Goal: Information Seeking & Learning: Find specific page/section

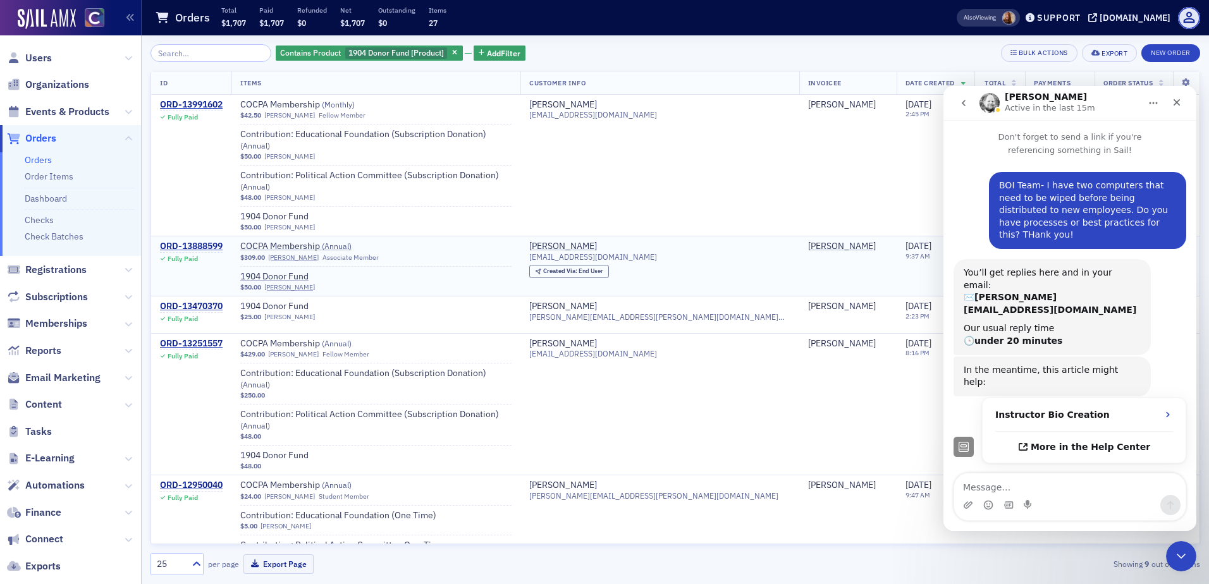
scroll to position [189, 0]
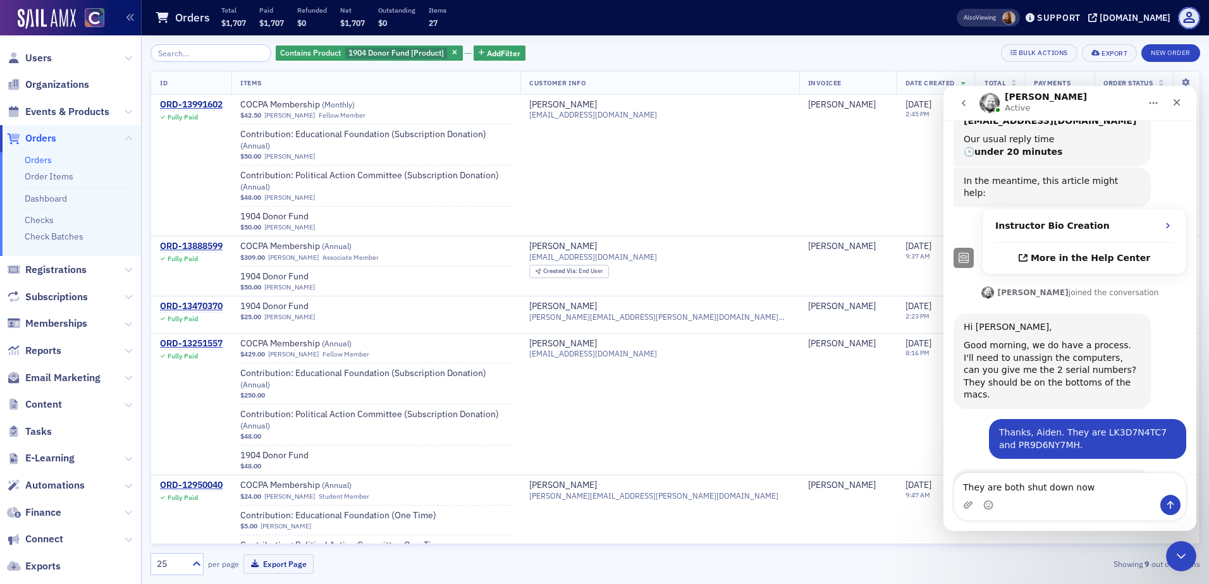
type textarea "They are both shut down now."
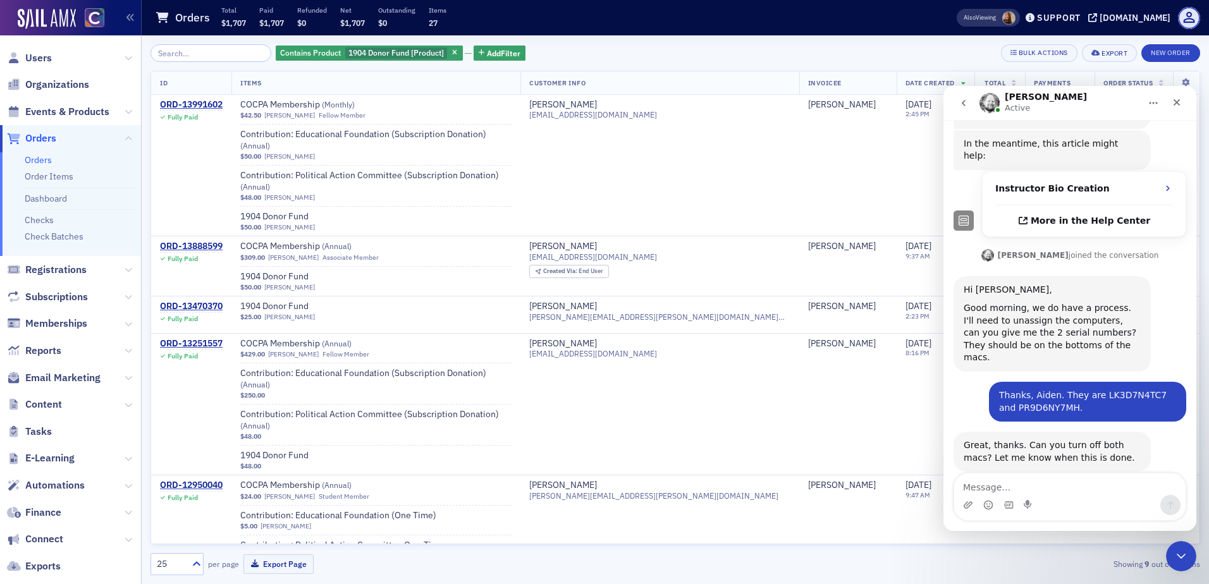
scroll to position [227, 0]
click at [452, 53] on icon "button" at bounding box center [454, 53] width 5 height 7
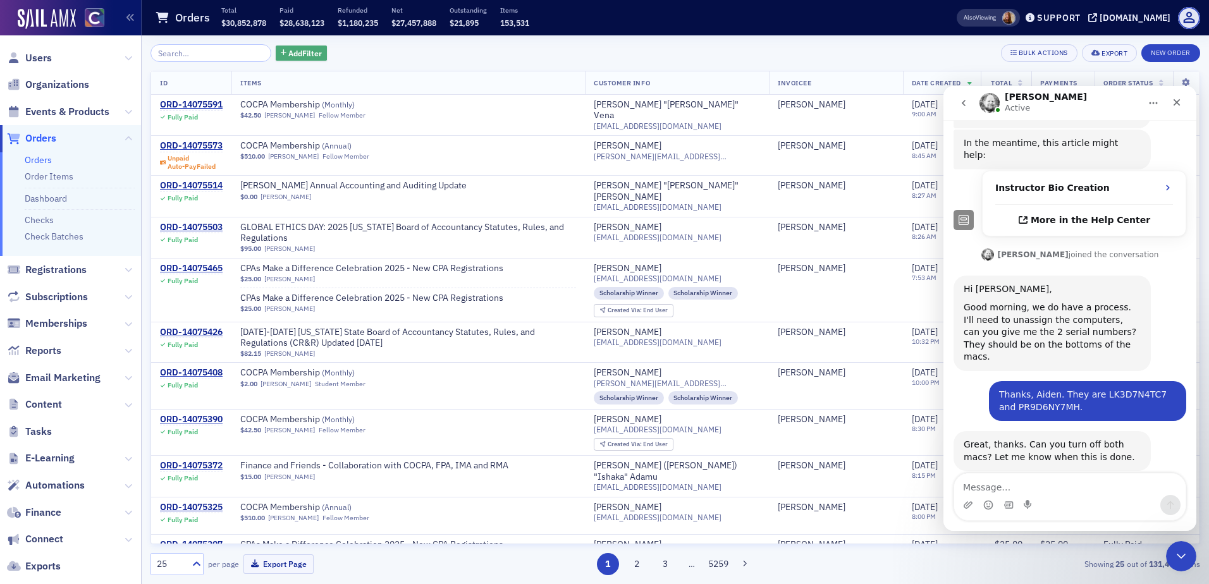
click at [288, 54] on span "Add Filter" at bounding box center [305, 52] width 34 height 11
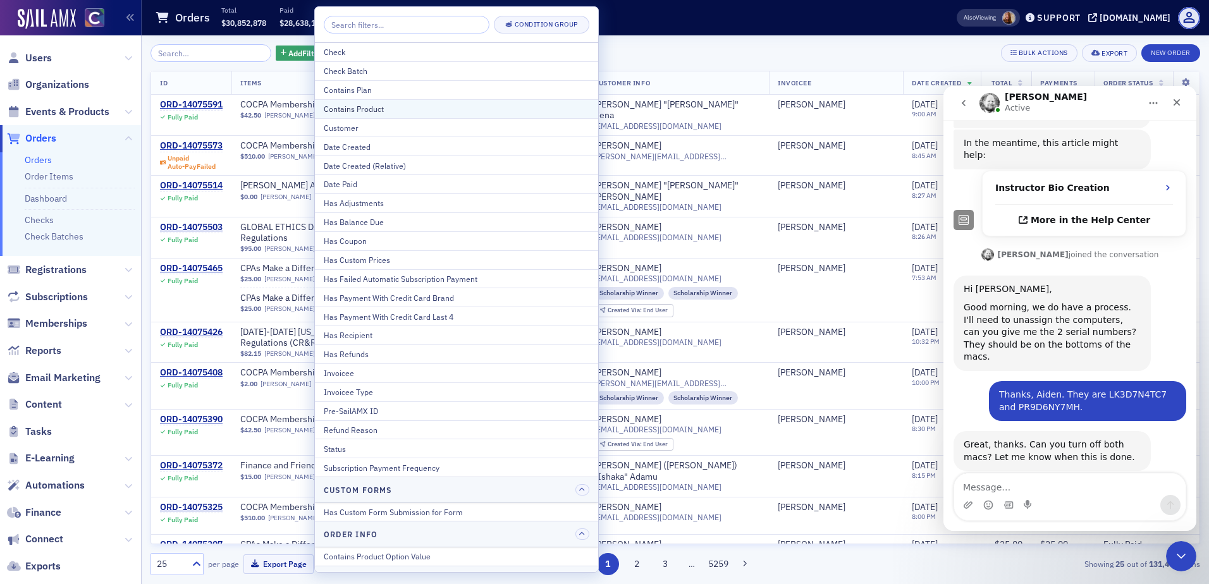
click at [369, 111] on div "Contains Product" at bounding box center [457, 108] width 266 height 11
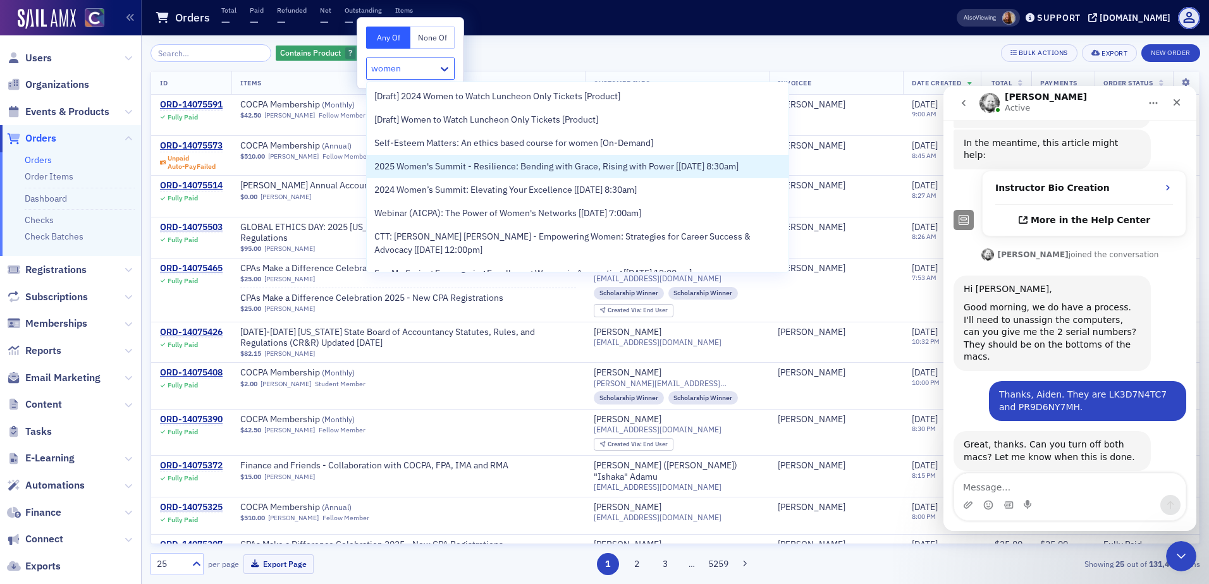
type input "women"
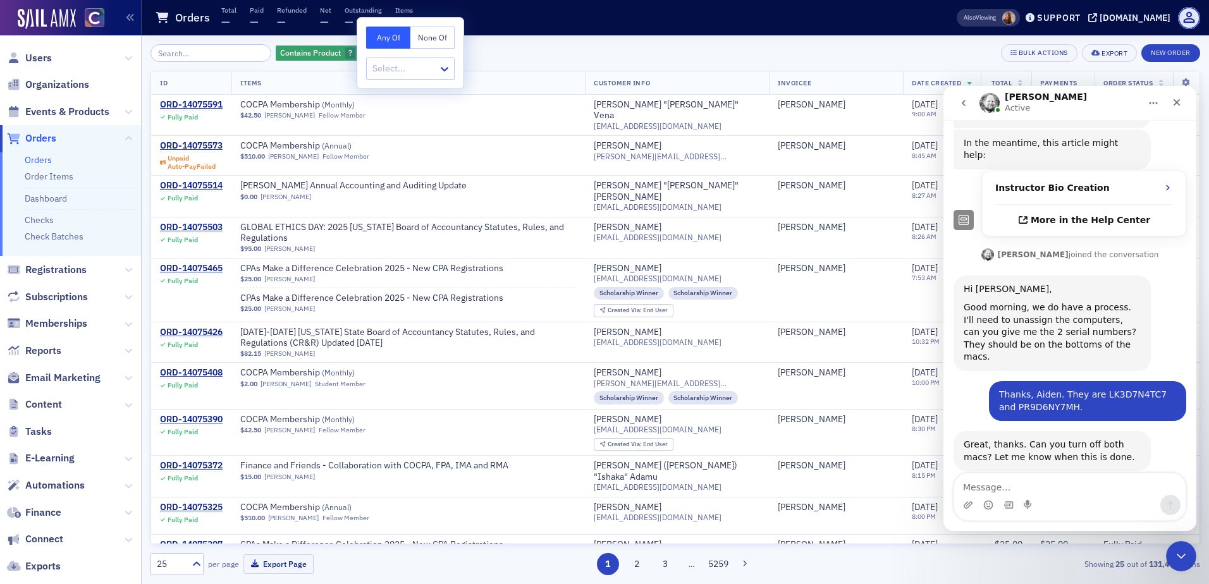
click at [418, 66] on div at bounding box center [404, 69] width 66 height 16
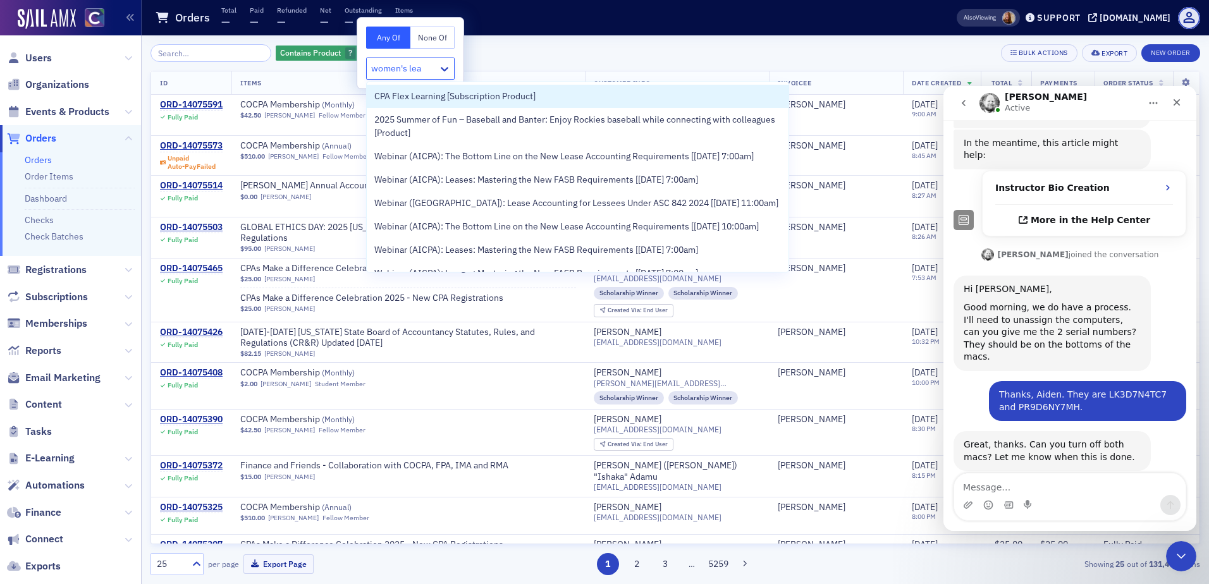
click at [404, 68] on input "women's lea" at bounding box center [397, 68] width 52 height 13
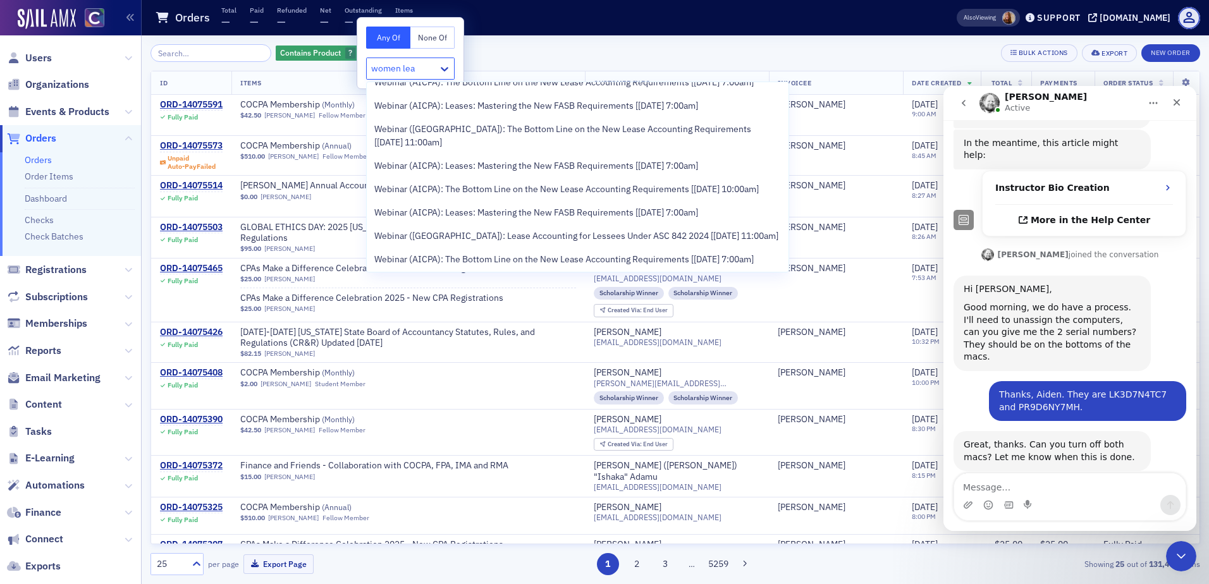
scroll to position [569, 0]
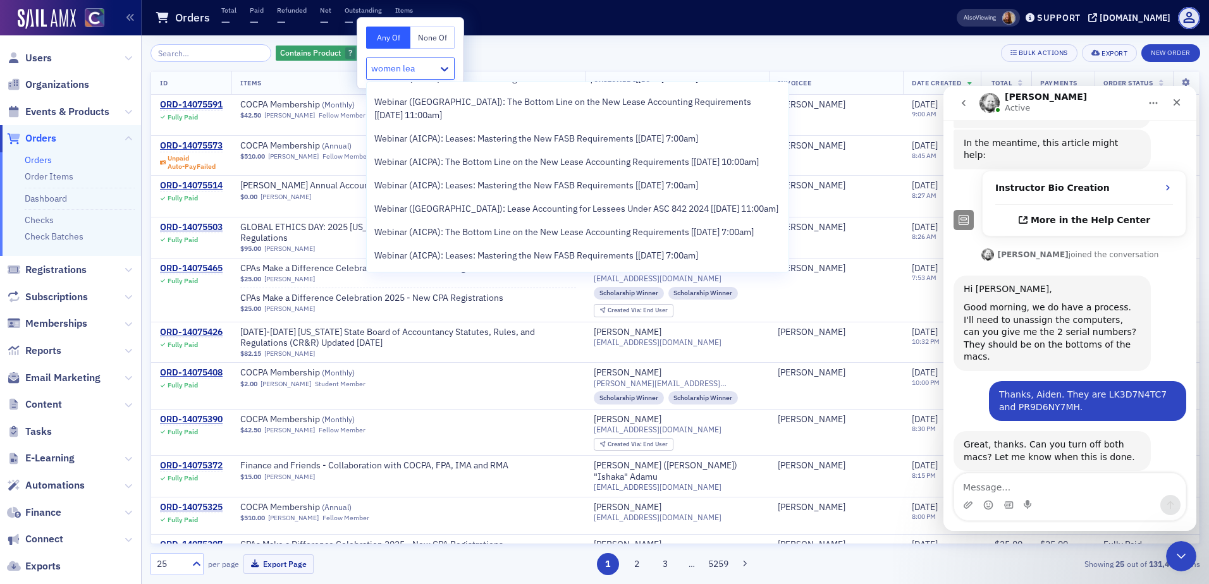
type input "women lea"
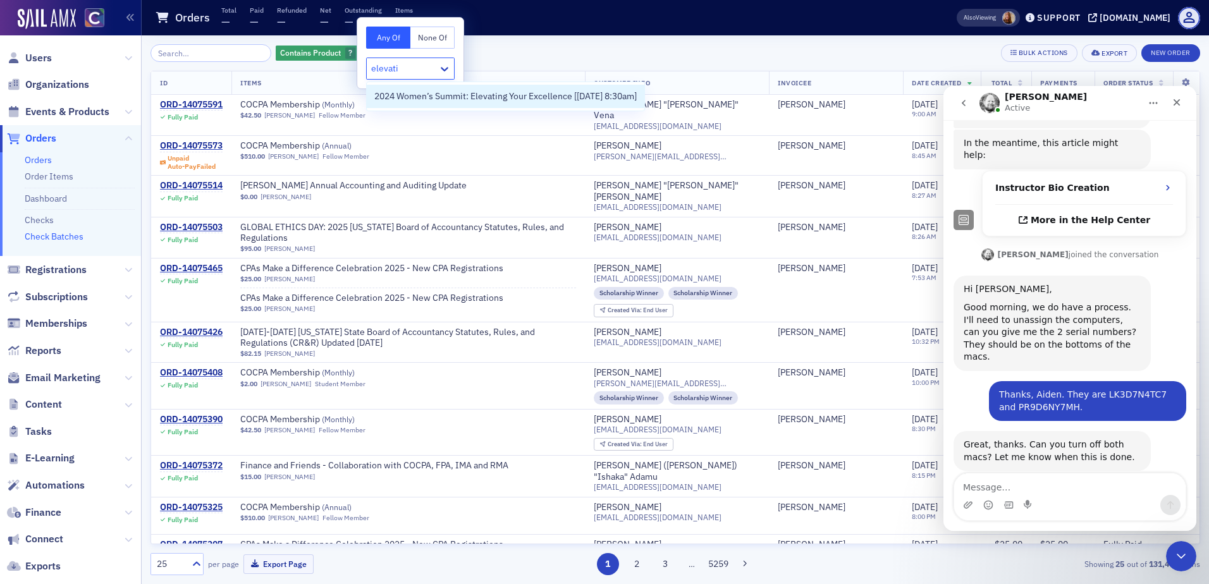
type input "elevati"
type input "women"
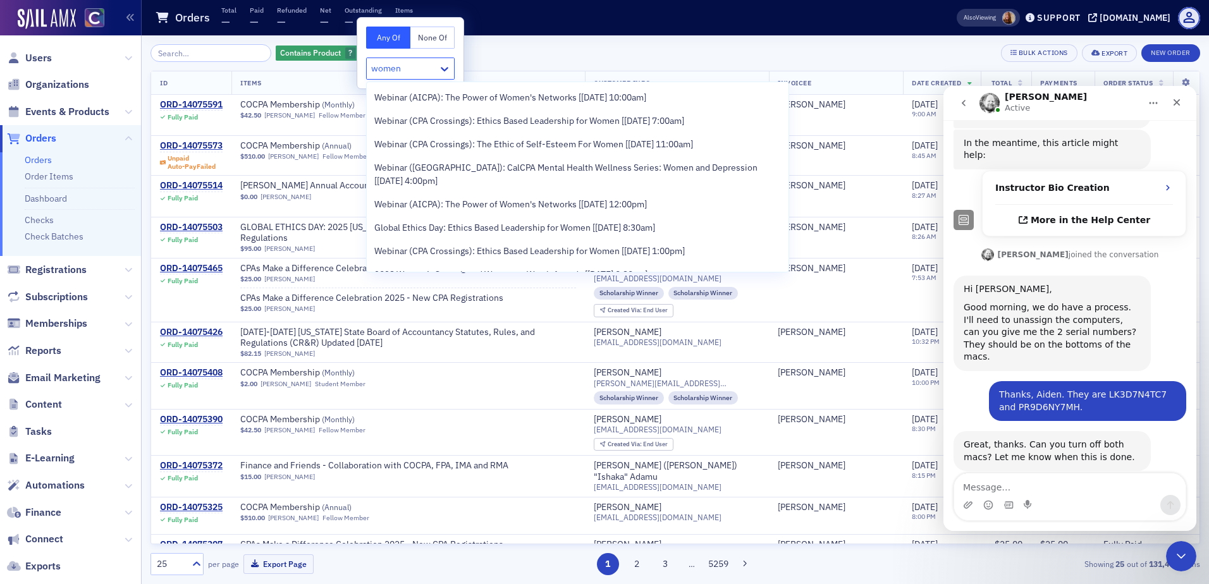
scroll to position [0, 0]
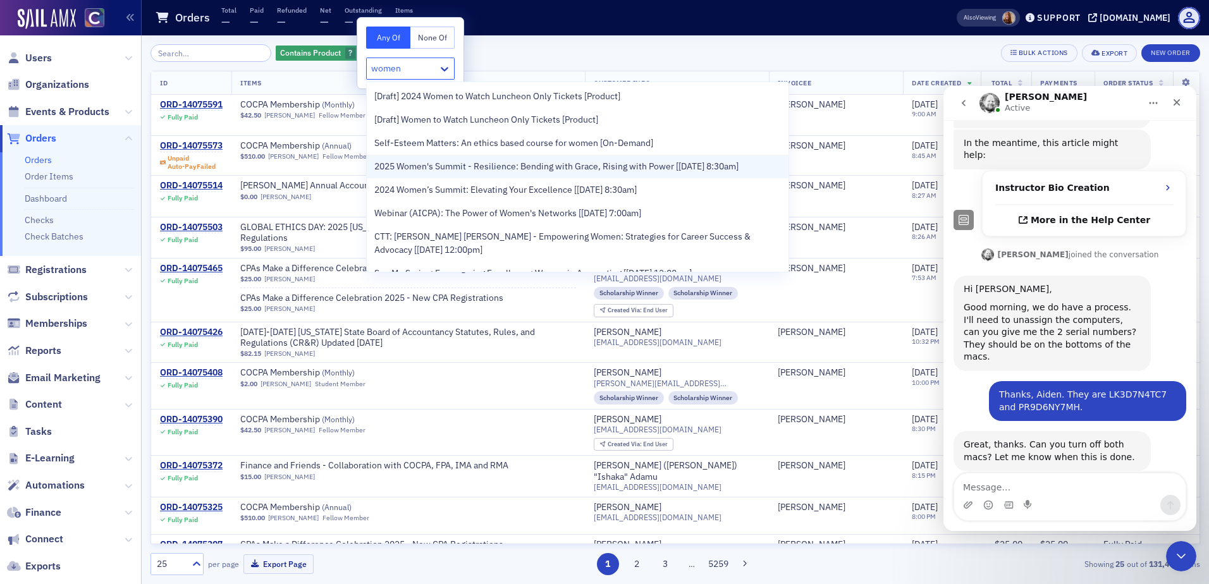
click at [434, 161] on span "2025 Women's Summit - Resilience: Bending with Grace, Rising with Power [[DATE]…" at bounding box center [556, 166] width 364 height 13
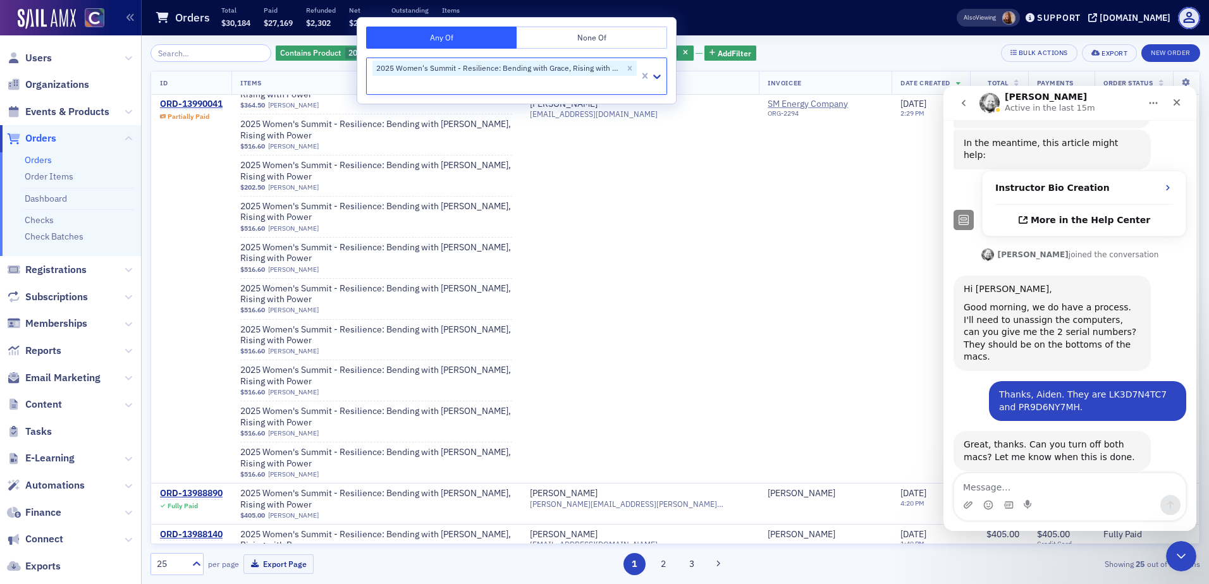
scroll to position [845, 0]
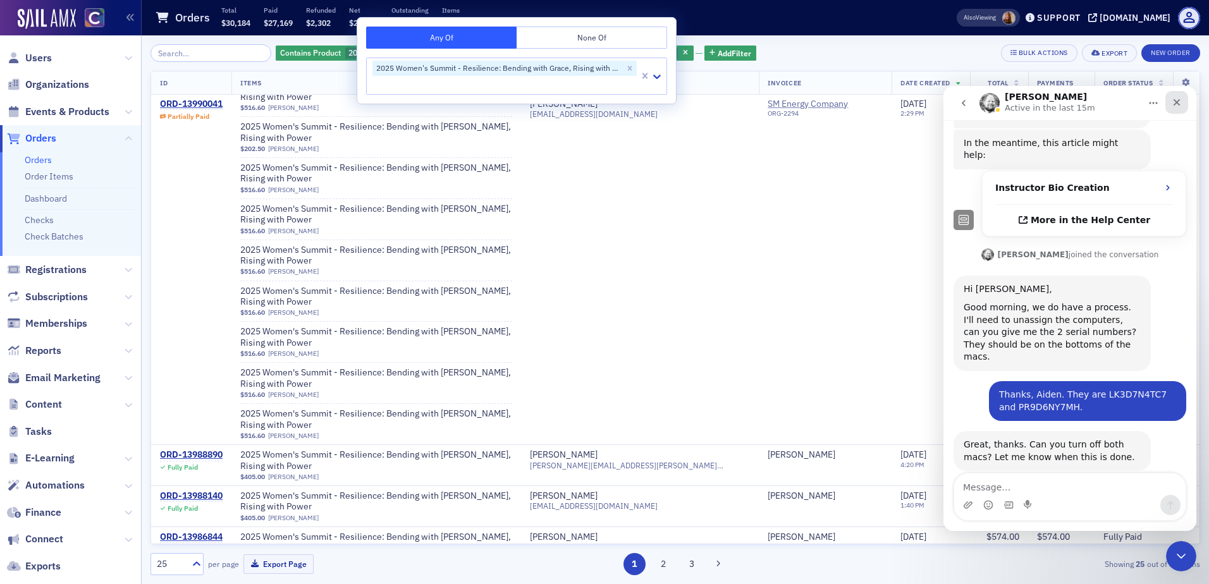
click at [1180, 99] on icon "Close" at bounding box center [1177, 102] width 10 height 10
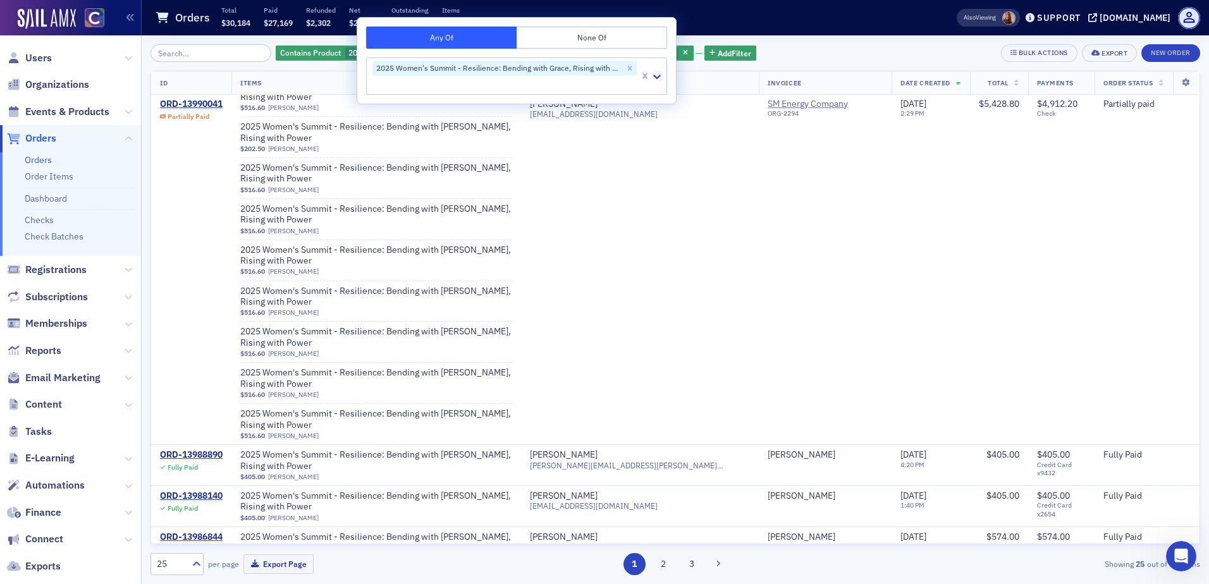
click at [198, 565] on icon at bounding box center [196, 564] width 13 height 13
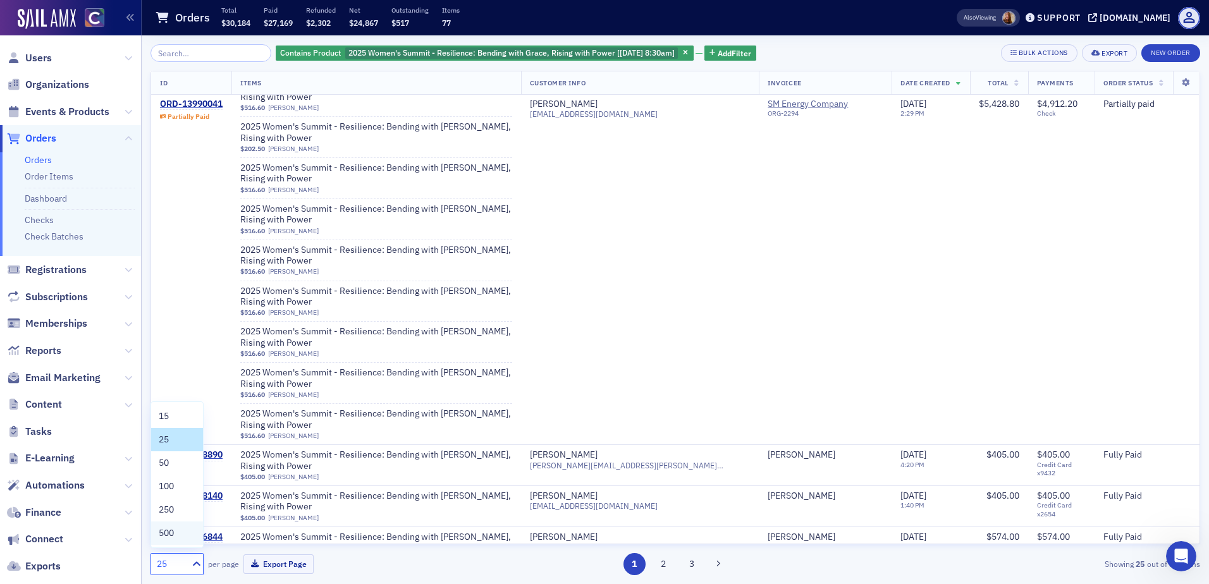
click at [186, 536] on div "500" at bounding box center [177, 533] width 37 height 13
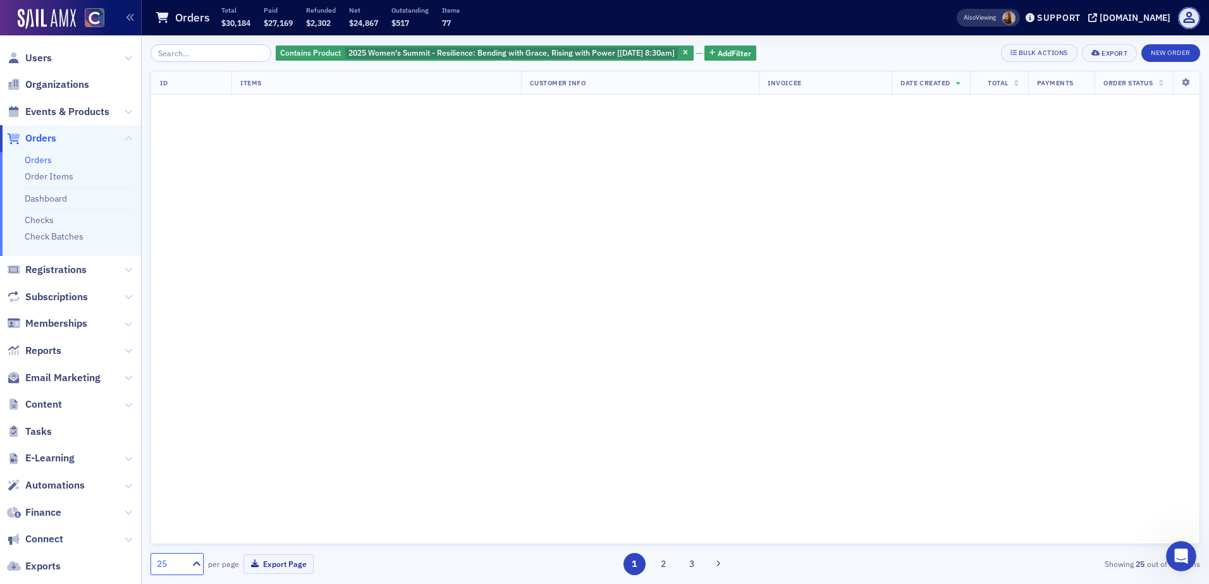
scroll to position [0, 0]
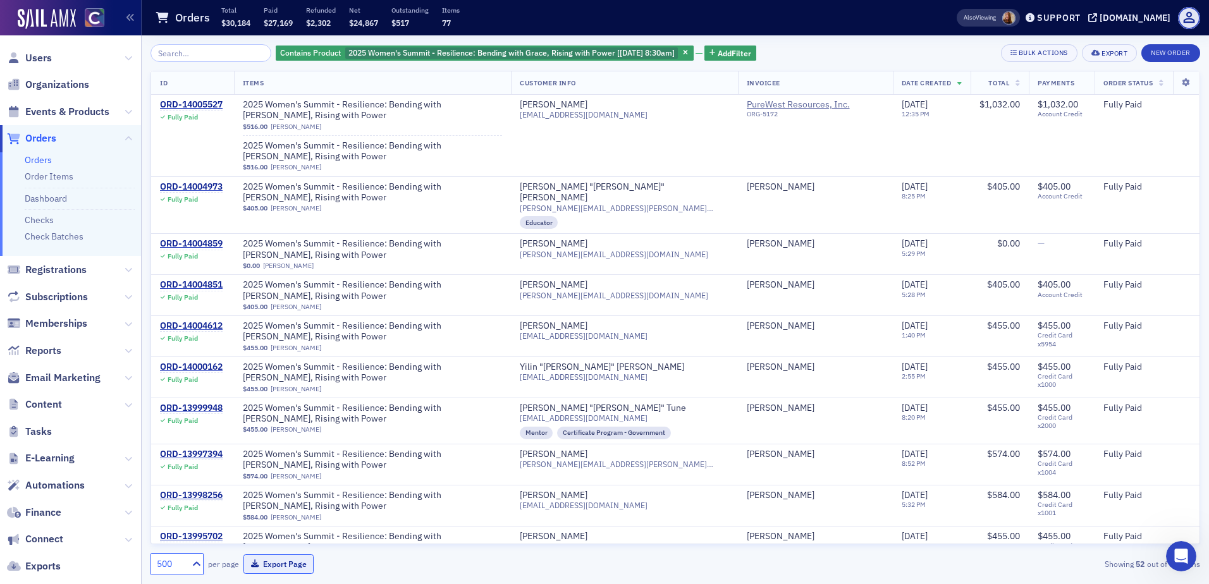
click at [291, 559] on button "Export Page" at bounding box center [279, 565] width 70 height 20
drag, startPoint x: 794, startPoint y: 55, endPoint x: 586, endPoint y: 51, distance: 208.1
click at [794, 55] on div "Contains Product 2025 Women's Summit - Resilience: Bending with Grace, Rising w…" at bounding box center [676, 53] width 1050 height 18
click at [51, 172] on link "Order Items" at bounding box center [49, 176] width 49 height 11
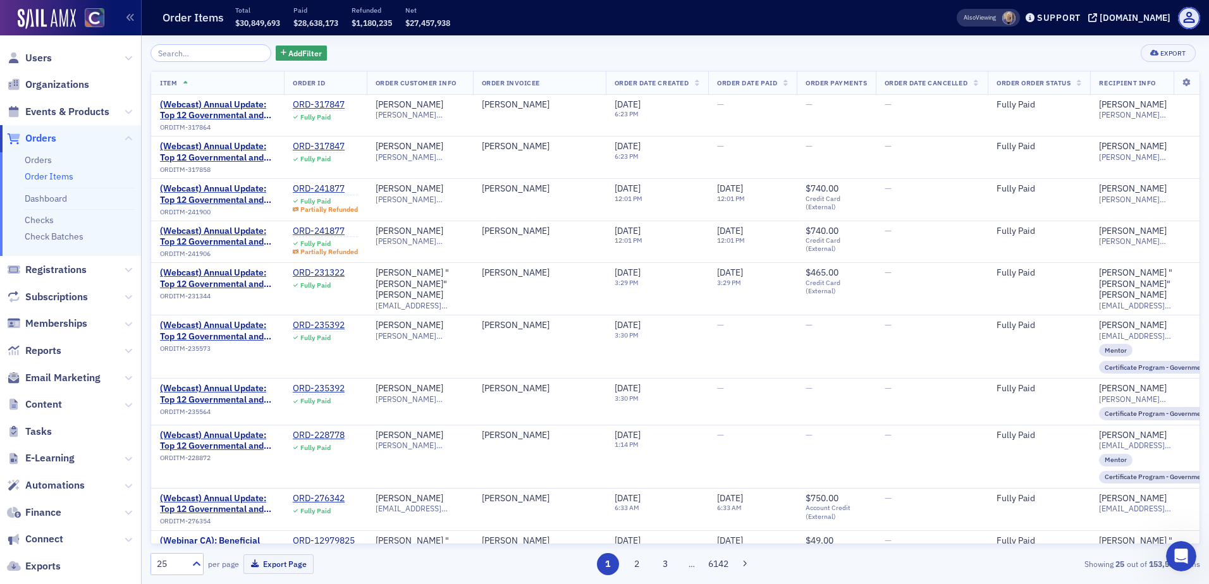
click at [113, 113] on span "Events & Products" at bounding box center [70, 111] width 141 height 27
click at [125, 111] on icon at bounding box center [129, 112] width 8 height 8
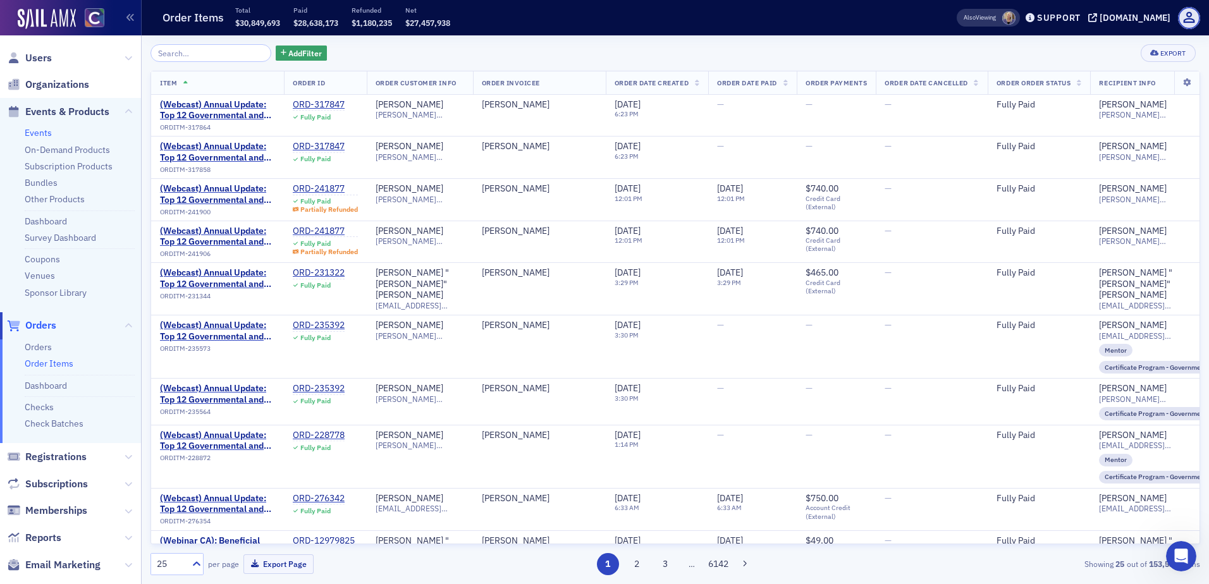
click at [46, 131] on link "Events" at bounding box center [38, 132] width 27 height 11
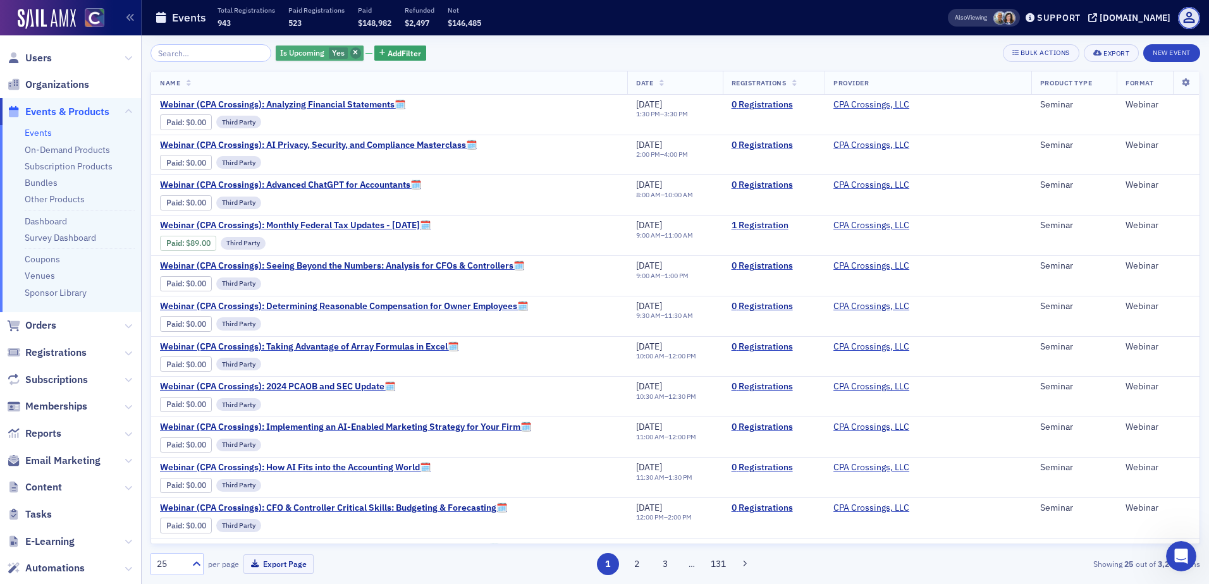
click at [353, 52] on icon "button" at bounding box center [355, 53] width 5 height 7
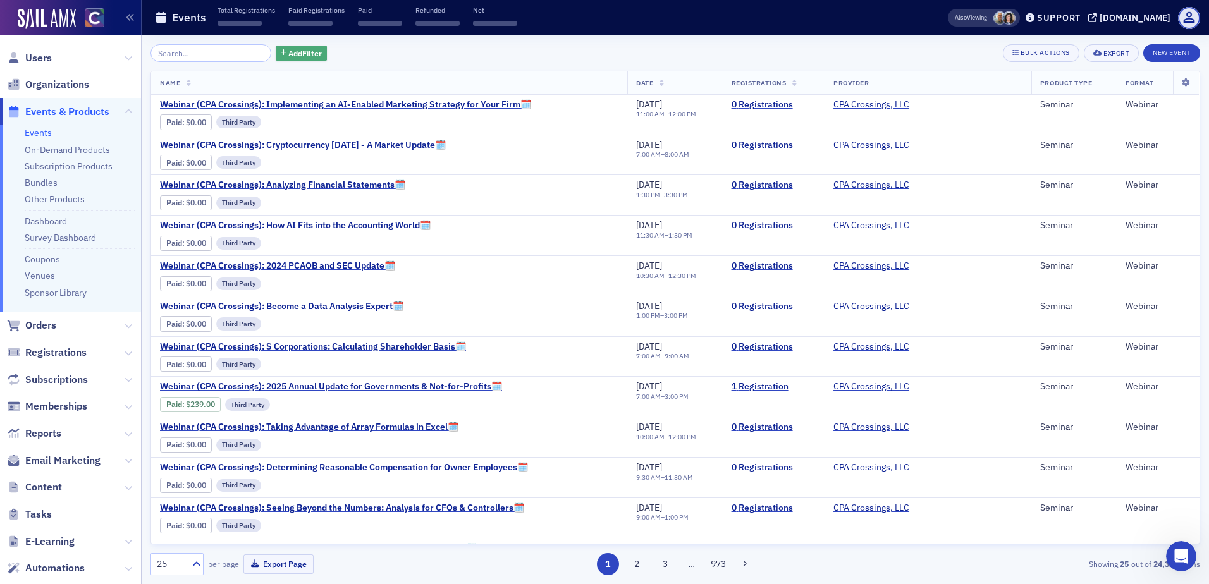
click at [288, 51] on span "Add Filter" at bounding box center [305, 52] width 34 height 11
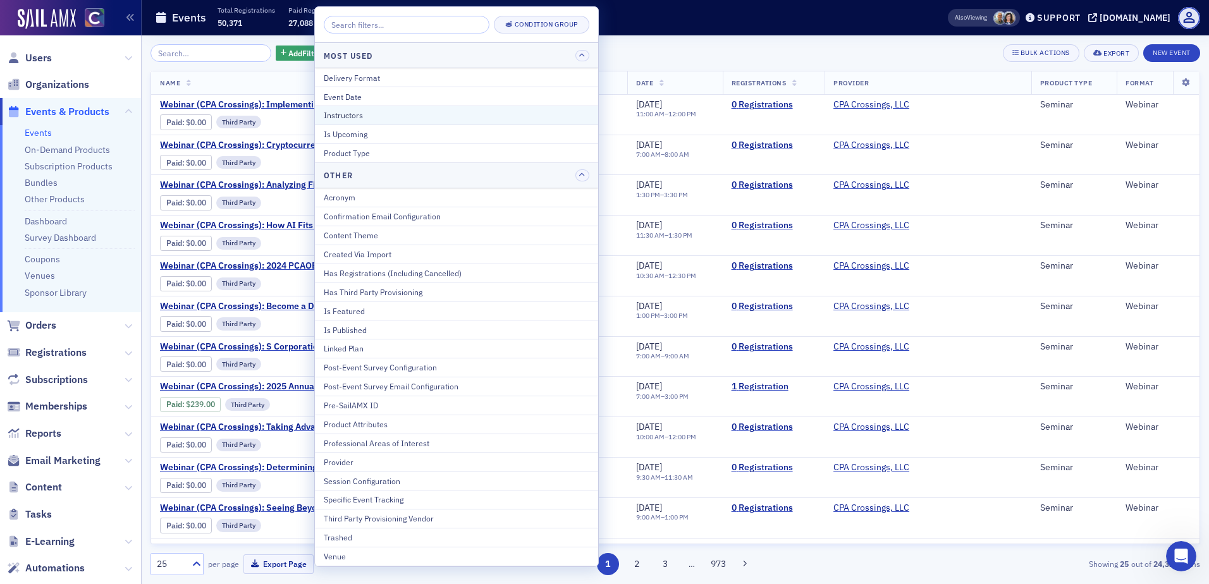
click at [392, 120] on div "Instructors" at bounding box center [457, 114] width 266 height 11
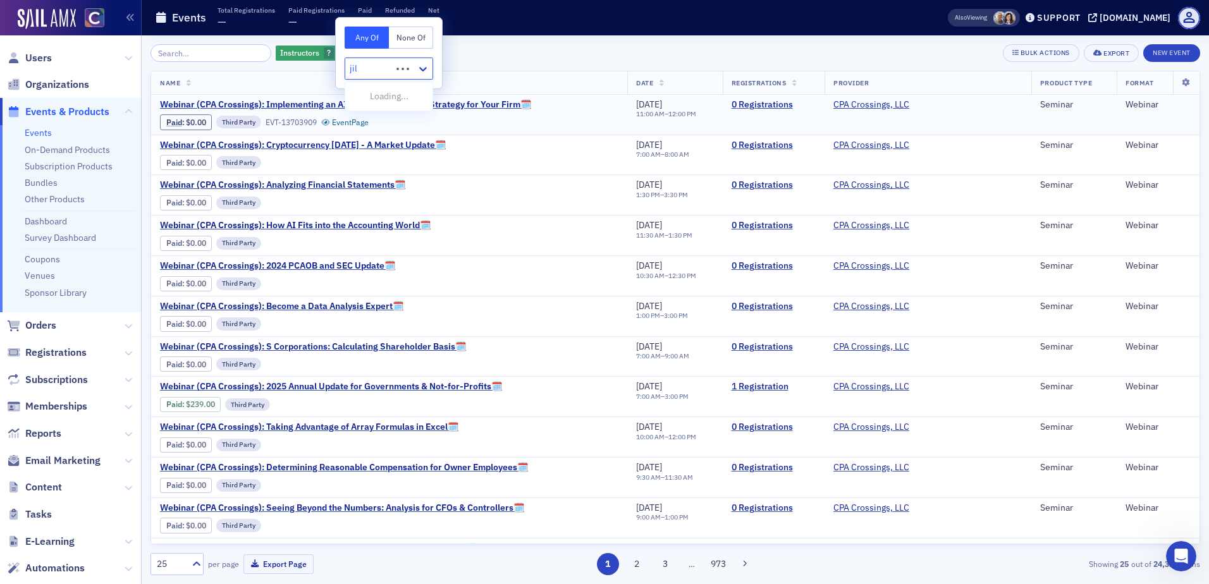
type input "[PERSON_NAME]"
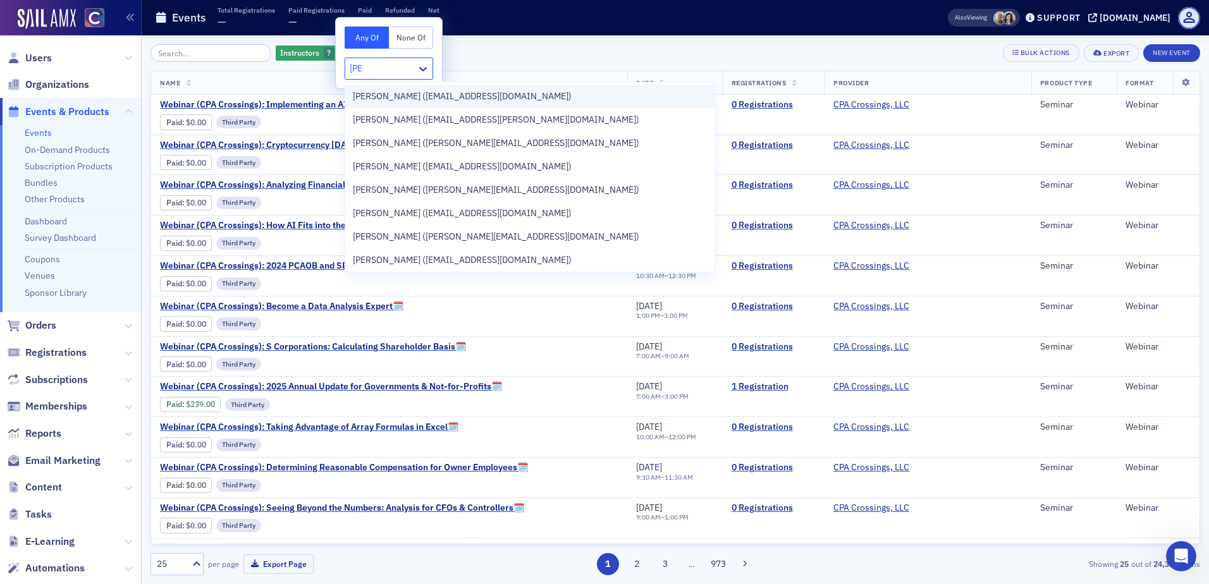
click at [462, 98] on span "[PERSON_NAME] ([EMAIL_ADDRESS][DOMAIN_NAME])" at bounding box center [462, 96] width 219 height 13
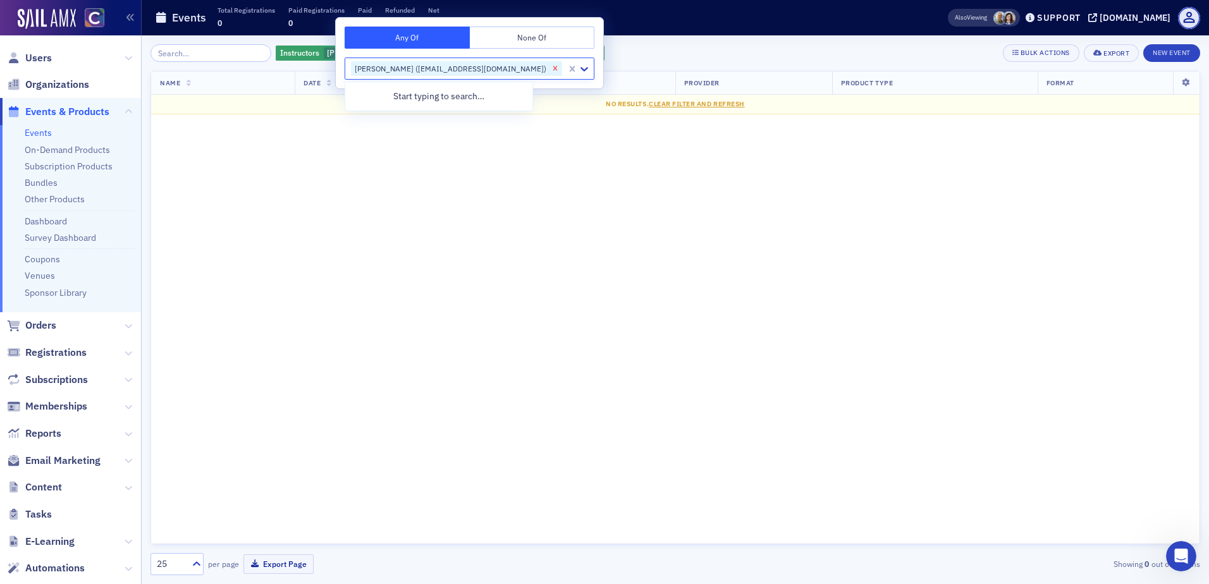
click at [551, 68] on icon "Remove Jill Johnson (info@jilljohnsoncpa.com)" at bounding box center [555, 68] width 9 height 9
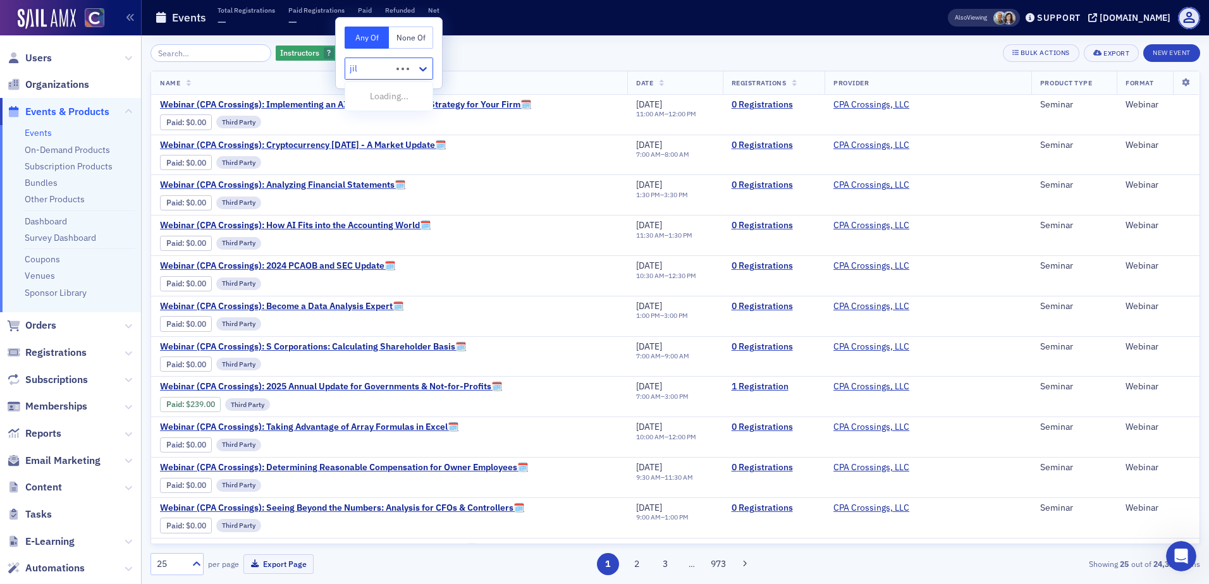
type input "[PERSON_NAME]"
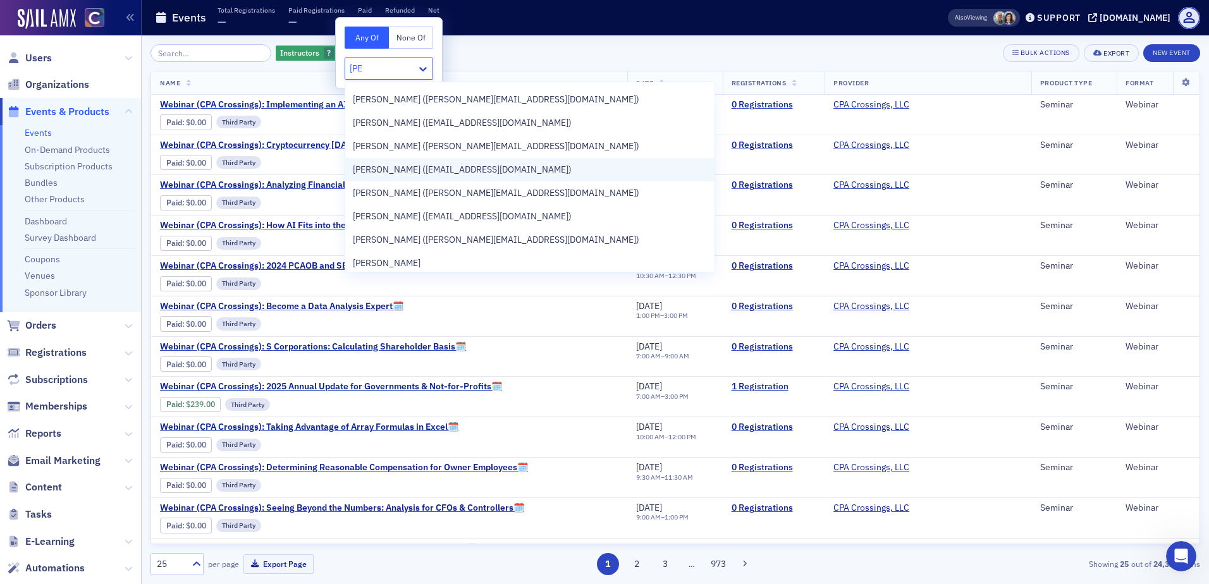
scroll to position [63, 0]
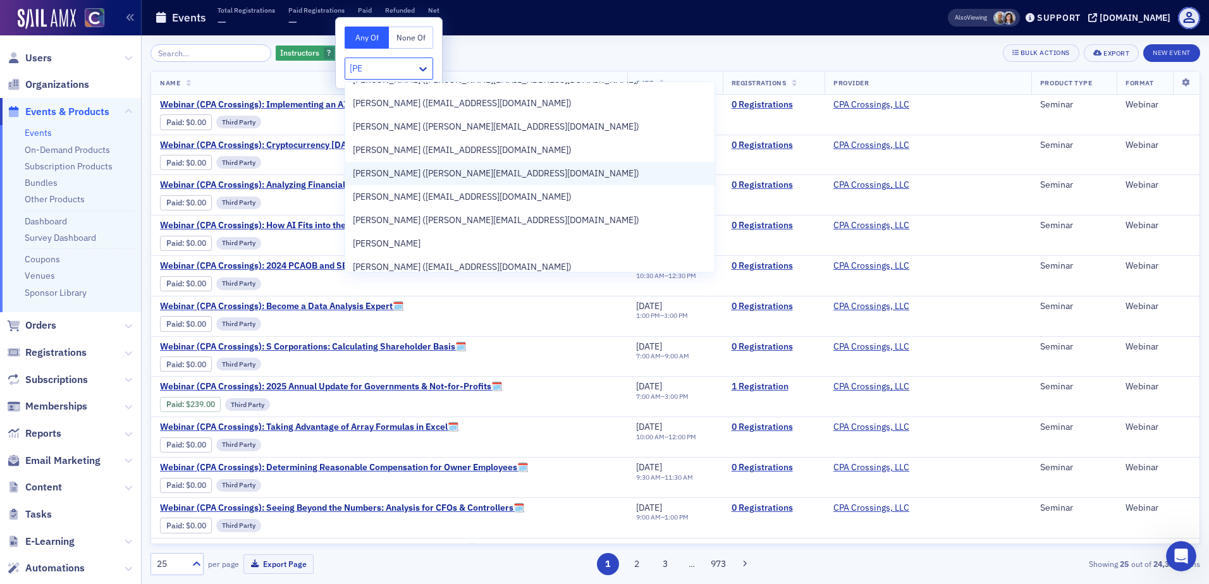
click at [411, 179] on span "[PERSON_NAME] ([PERSON_NAME][EMAIL_ADDRESS][DOMAIN_NAME])" at bounding box center [496, 173] width 287 height 13
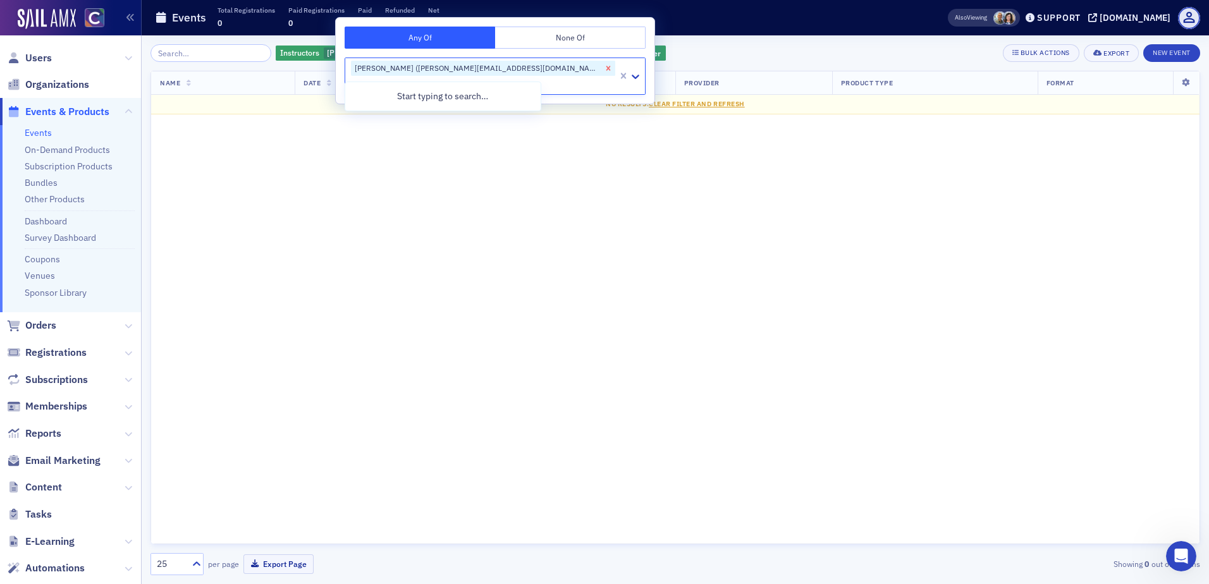
click at [604, 68] on icon "Remove Jill Johnson (jillljohnsoncpa@gmail.com)" at bounding box center [608, 68] width 9 height 9
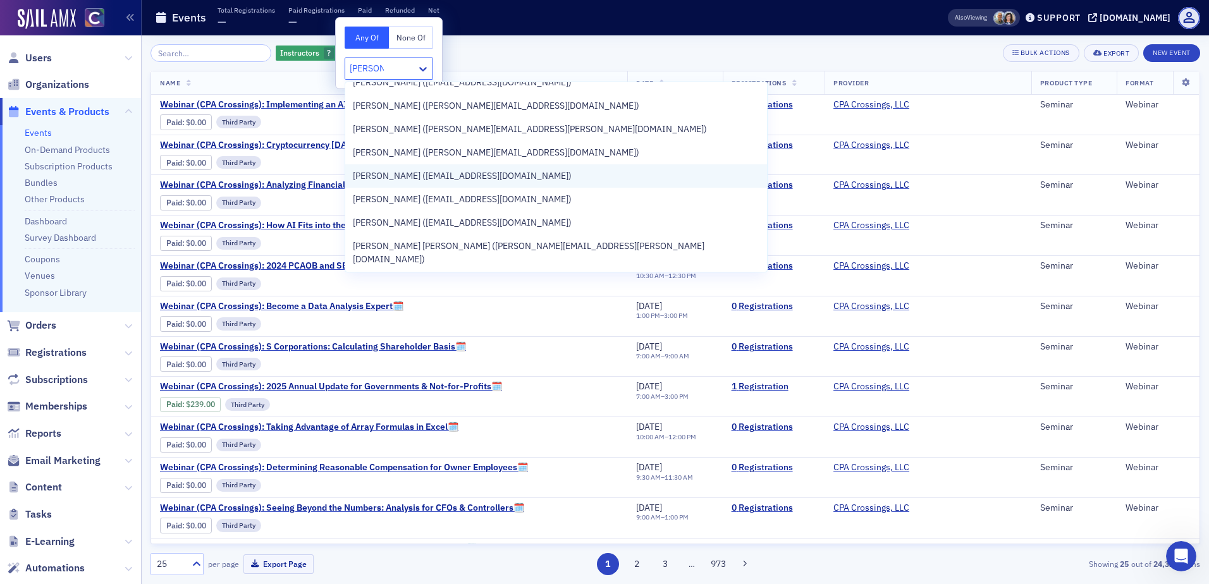
scroll to position [380, 0]
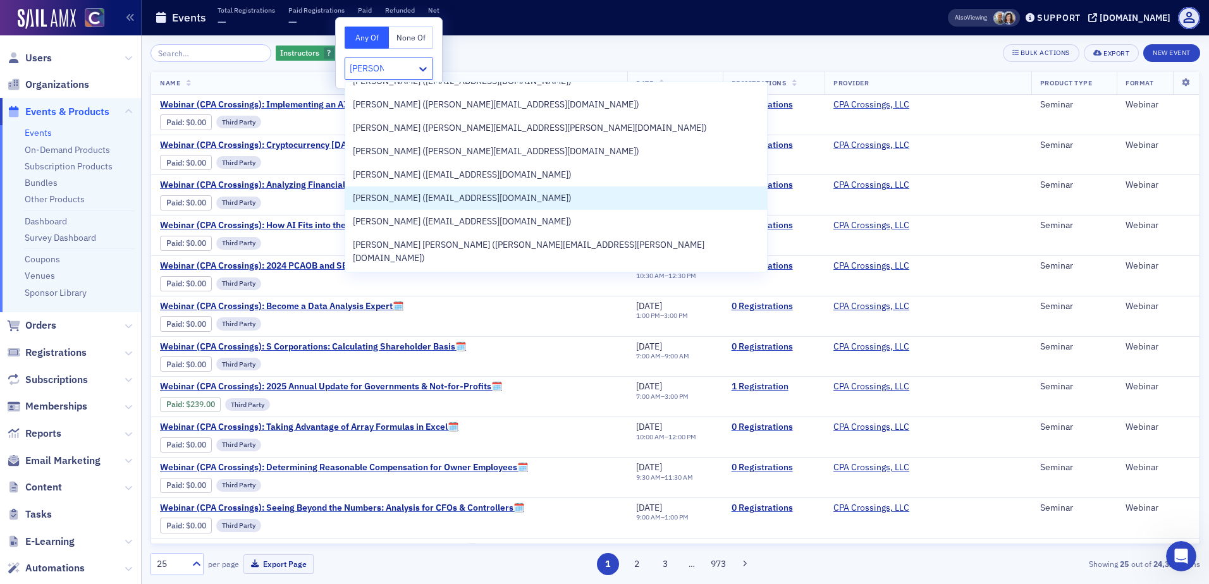
type input "[PERSON_NAME]"
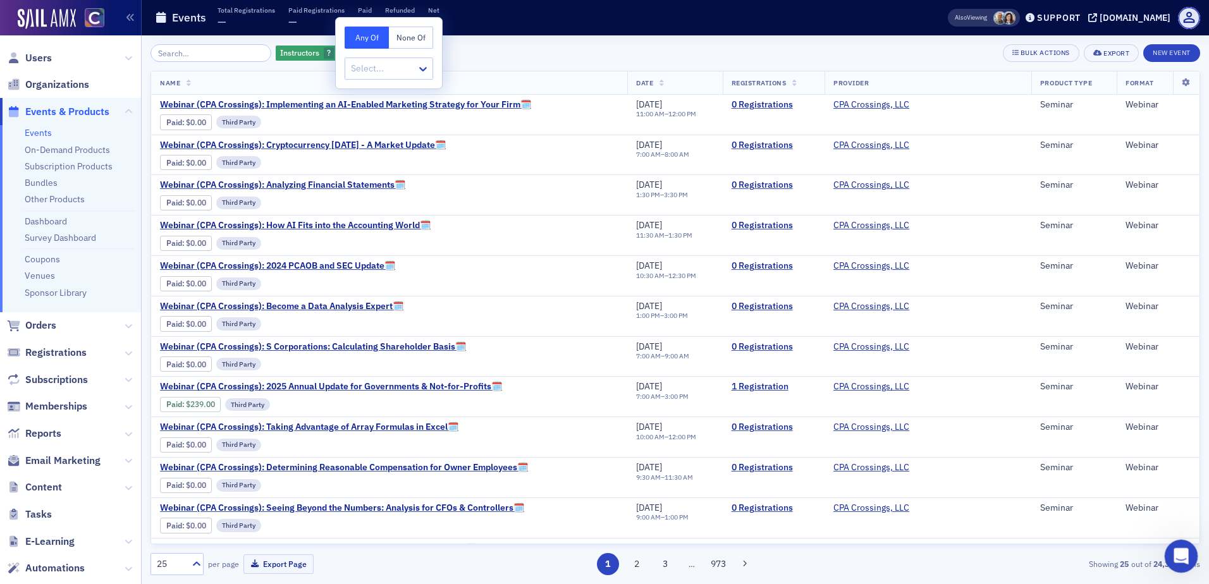
click at [1172, 543] on div "Open Intercom Messenger" at bounding box center [1180, 555] width 42 height 42
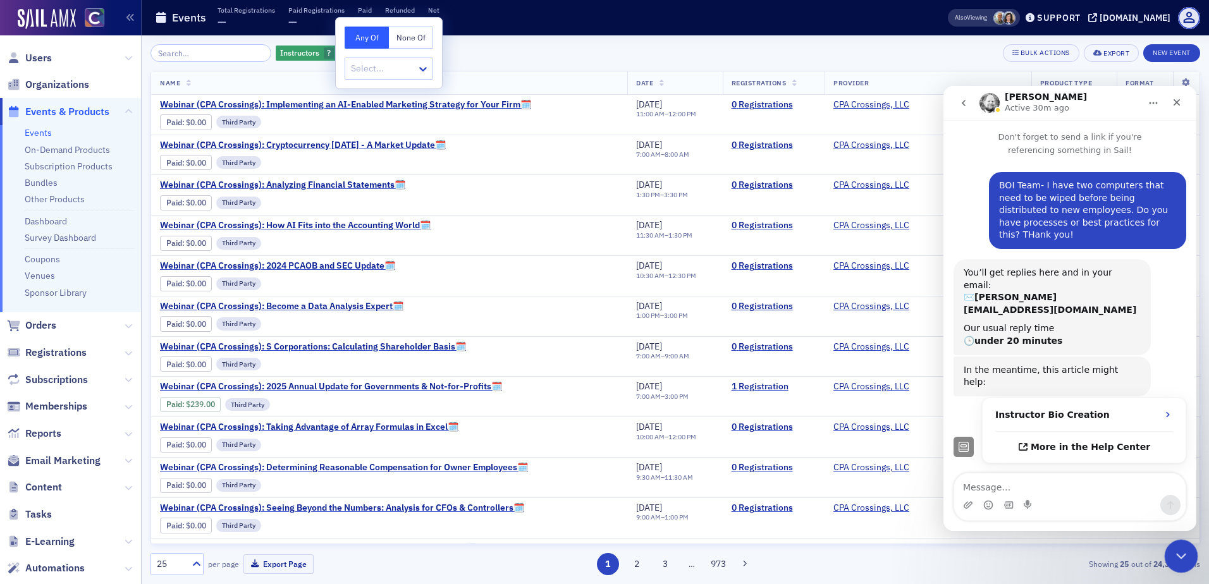
scroll to position [227, 0]
